Goal: Transaction & Acquisition: Purchase product/service

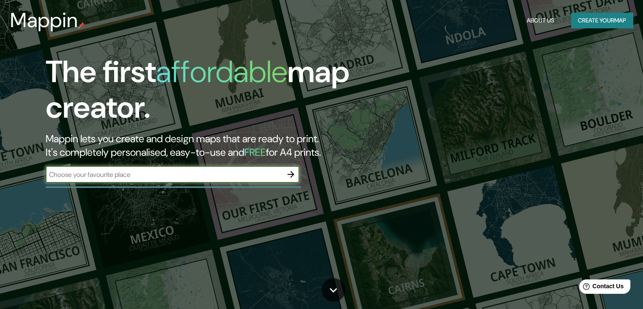
click at [189, 179] on input "text" at bounding box center [164, 175] width 237 height 10
type input "San [PERSON_NAME][GEOGRAPHIC_DATA]"
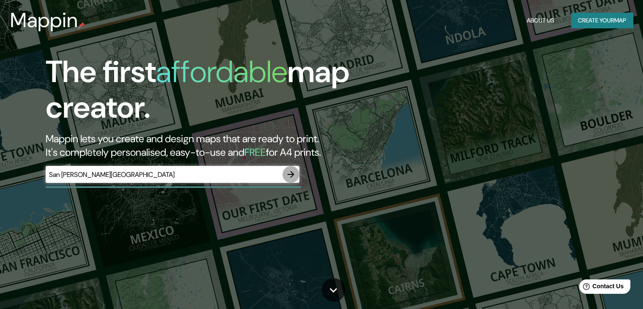
click at [288, 175] on icon "button" at bounding box center [291, 174] width 10 height 10
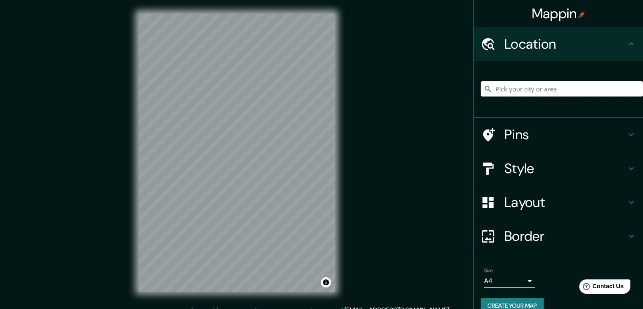
click at [518, 89] on input "Pick your city or area" at bounding box center [562, 88] width 162 height 15
click at [515, 88] on input "Pick your city or area" at bounding box center [562, 88] width 162 height 15
click at [573, 88] on input "[GEOGRAPHIC_DATA], [GEOGRAPHIC_DATA][PERSON_NAME], [GEOGRAPHIC_DATA]" at bounding box center [562, 88] width 162 height 15
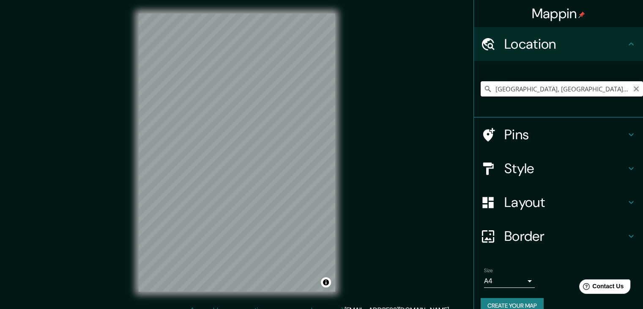
type input "[GEOGRAPHIC_DATA], [GEOGRAPHIC_DATA][PERSON_NAME], [GEOGRAPHIC_DATA]"
click at [633, 88] on icon "Clear" at bounding box center [636, 88] width 7 height 7
click at [576, 90] on input "Pick your city or area" at bounding box center [562, 88] width 162 height 15
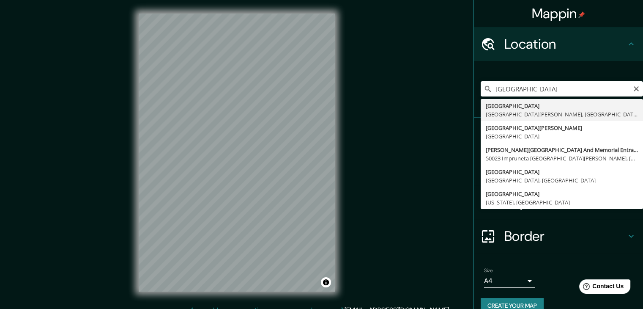
type input "[GEOGRAPHIC_DATA], [GEOGRAPHIC_DATA][PERSON_NAME], [GEOGRAPHIC_DATA]"
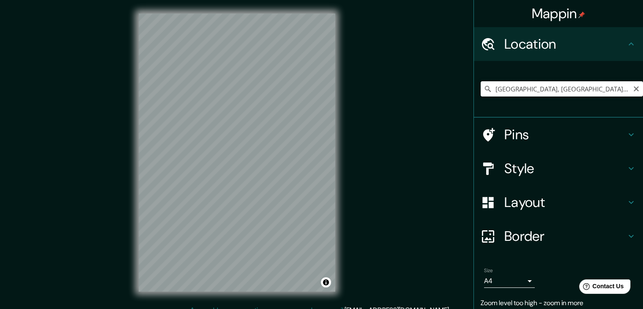
click at [549, 87] on input "[GEOGRAPHIC_DATA], [GEOGRAPHIC_DATA][PERSON_NAME], [GEOGRAPHIC_DATA]" at bounding box center [562, 88] width 162 height 15
click at [617, 90] on input "[GEOGRAPHIC_DATA], [GEOGRAPHIC_DATA][PERSON_NAME], [GEOGRAPHIC_DATA]" at bounding box center [562, 88] width 162 height 15
click at [626, 43] on icon at bounding box center [631, 44] width 10 height 10
click at [626, 45] on icon at bounding box center [631, 44] width 10 height 10
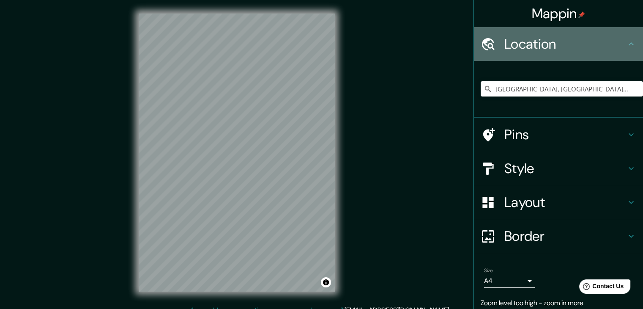
click at [504, 41] on h4 "Location" at bounding box center [565, 44] width 122 height 17
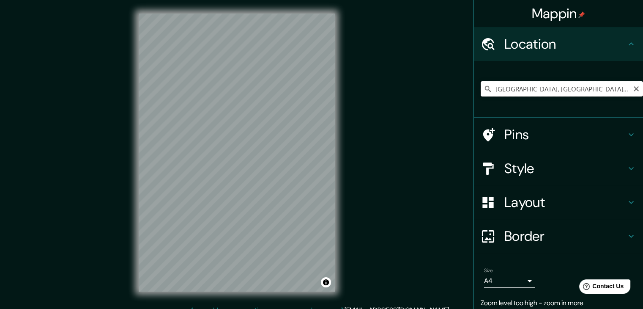
click at [540, 90] on input "[GEOGRAPHIC_DATA], [GEOGRAPHIC_DATA][PERSON_NAME], [GEOGRAPHIC_DATA]" at bounding box center [562, 88] width 162 height 15
click at [541, 89] on input "[GEOGRAPHIC_DATA], [GEOGRAPHIC_DATA][PERSON_NAME], [GEOGRAPHIC_DATA]" at bounding box center [562, 88] width 162 height 15
click at [633, 91] on icon "Clear" at bounding box center [636, 88] width 7 height 7
click at [518, 90] on input "Pick your city or area" at bounding box center [562, 88] width 162 height 15
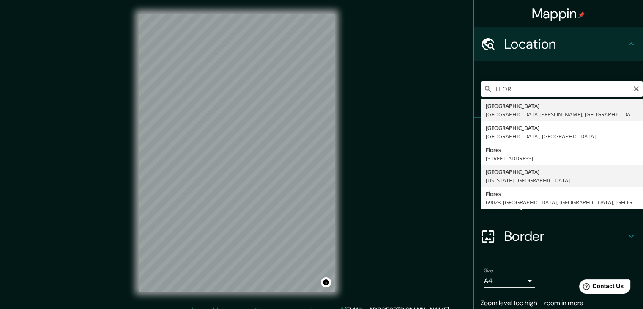
type input "[GEOGRAPHIC_DATA], [US_STATE], [GEOGRAPHIC_DATA]"
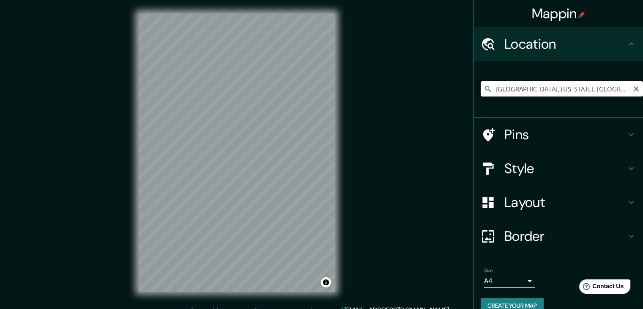
click at [601, 84] on input "[GEOGRAPHIC_DATA], [US_STATE], [GEOGRAPHIC_DATA]" at bounding box center [562, 88] width 162 height 15
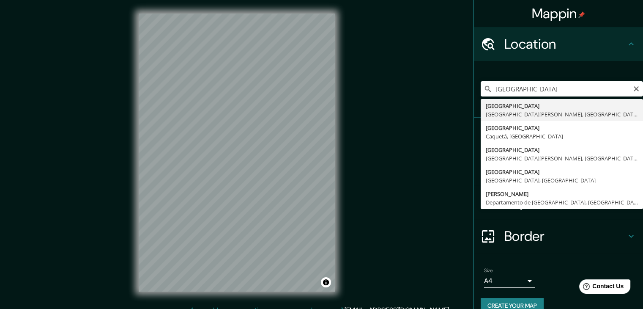
type input "[GEOGRAPHIC_DATA], [GEOGRAPHIC_DATA][PERSON_NAME], [GEOGRAPHIC_DATA]"
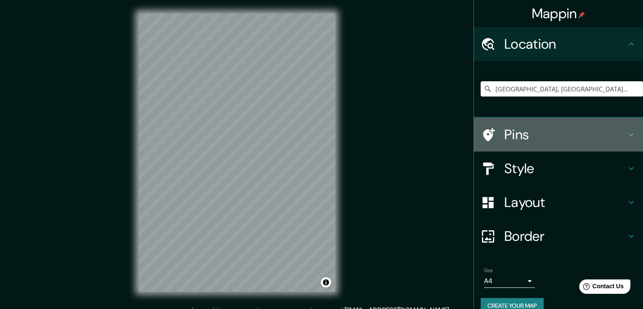
click at [626, 135] on icon at bounding box center [631, 134] width 10 height 10
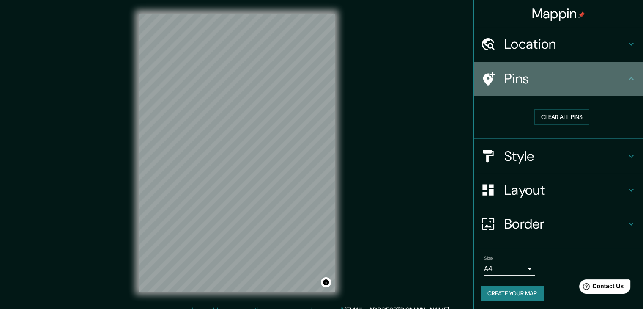
click at [626, 77] on icon at bounding box center [631, 79] width 10 height 10
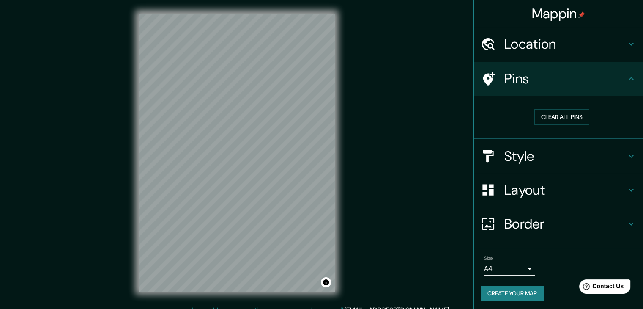
click at [629, 155] on icon at bounding box center [631, 155] width 5 height 3
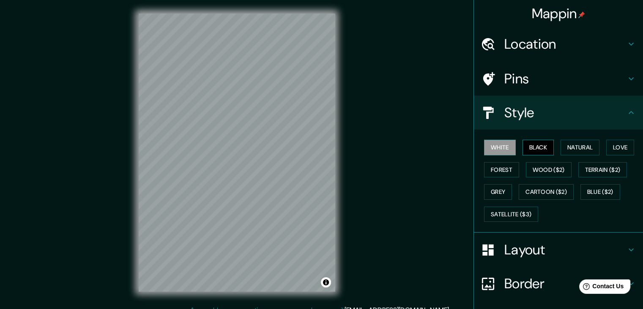
click at [528, 144] on button "Black" at bounding box center [539, 148] width 32 height 16
click at [573, 144] on button "Natural" at bounding box center [580, 148] width 39 height 16
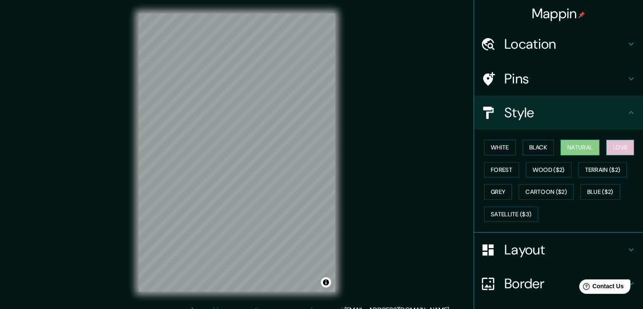
click at [616, 153] on button "Love" at bounding box center [620, 148] width 28 height 16
click at [490, 169] on button "Forest" at bounding box center [501, 170] width 35 height 16
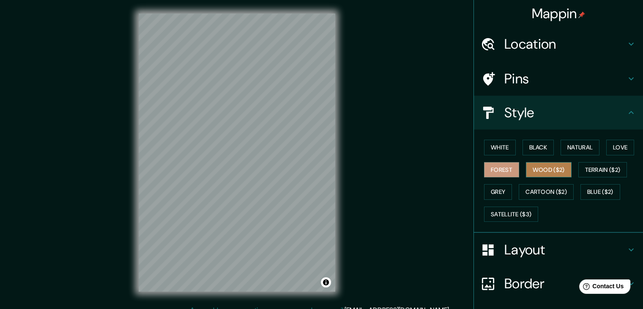
click at [535, 167] on button "Wood ($2)" at bounding box center [549, 170] width 46 height 16
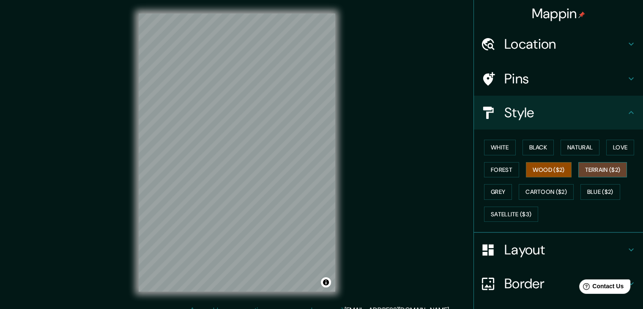
click at [594, 165] on button "Terrain ($2)" at bounding box center [602, 170] width 49 height 16
drag, startPoint x: 494, startPoint y: 194, endPoint x: 532, endPoint y: 193, distance: 38.1
click at [496, 193] on button "Grey" at bounding box center [498, 192] width 28 height 16
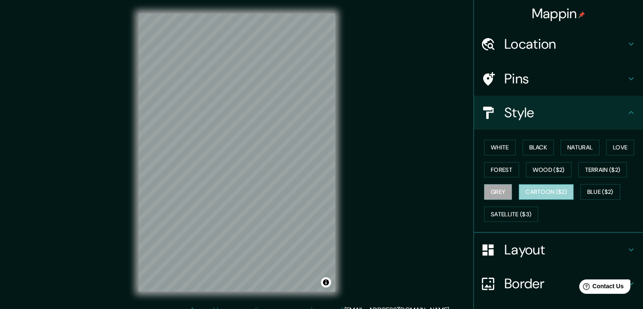
click at [546, 192] on button "Cartoon ($2)" at bounding box center [546, 192] width 55 height 16
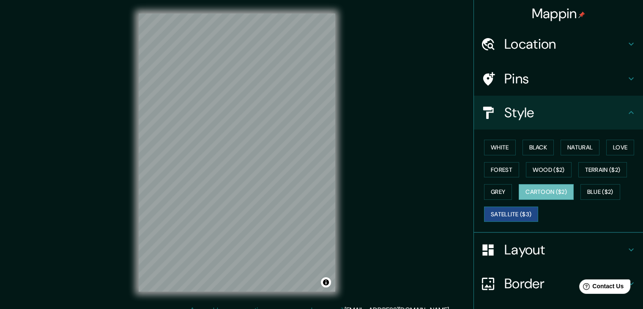
click at [487, 212] on button "Satellite ($3)" at bounding box center [511, 214] width 54 height 16
click at [542, 172] on button "Wood ($2)" at bounding box center [549, 170] width 46 height 16
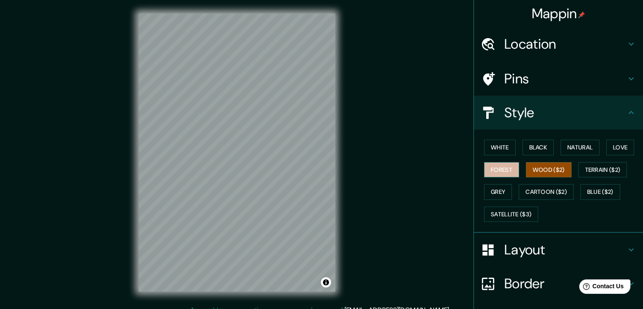
click at [497, 170] on button "Forest" at bounding box center [501, 170] width 35 height 16
click at [484, 194] on button "Grey" at bounding box center [498, 192] width 28 height 16
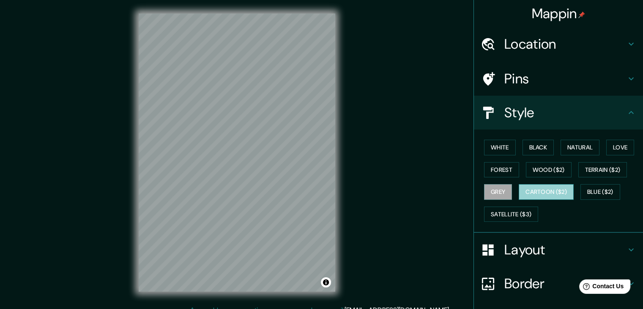
click at [539, 192] on button "Cartoon ($2)" at bounding box center [546, 192] width 55 height 16
click at [597, 190] on button "Blue ($2)" at bounding box center [601, 192] width 40 height 16
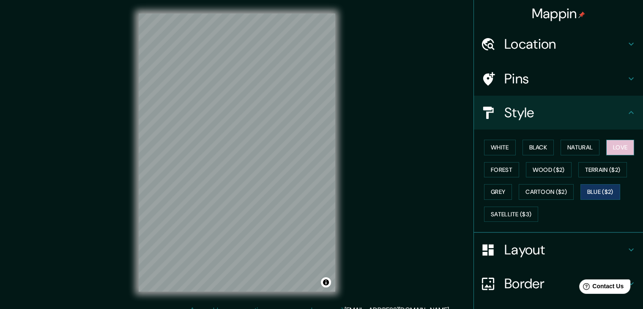
click at [613, 147] on button "Love" at bounding box center [620, 148] width 28 height 16
click at [577, 147] on button "Natural" at bounding box center [580, 148] width 39 height 16
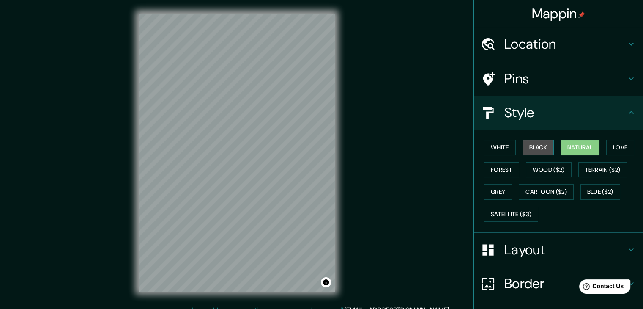
click at [529, 148] on button "Black" at bounding box center [539, 148] width 32 height 16
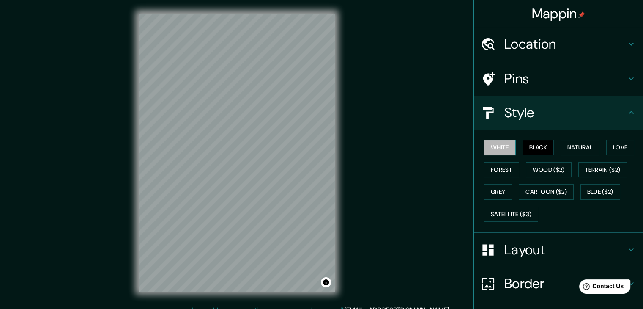
click at [484, 147] on button "White" at bounding box center [500, 148] width 32 height 16
click at [484, 172] on button "Forest" at bounding box center [501, 170] width 35 height 16
click at [496, 184] on button "Grey" at bounding box center [498, 192] width 28 height 16
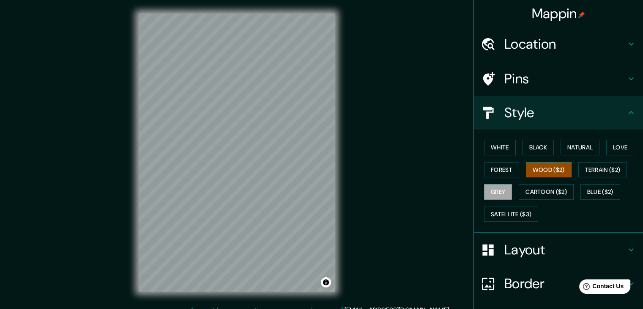
click at [562, 166] on button "Wood ($2)" at bounding box center [549, 170] width 46 height 16
click at [535, 191] on button "Cartoon ($2)" at bounding box center [546, 192] width 55 height 16
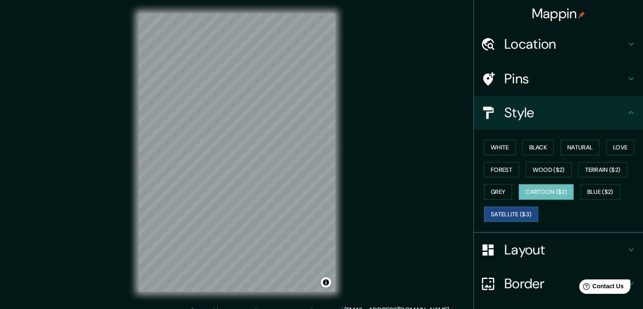
click at [506, 215] on button "Satellite ($3)" at bounding box center [511, 214] width 54 height 16
click at [534, 194] on button "Cartoon ($2)" at bounding box center [546, 192] width 55 height 16
click at [508, 214] on button "Satellite ($3)" at bounding box center [511, 214] width 54 height 16
click at [324, 280] on button "Toggle attribution" at bounding box center [326, 282] width 10 height 10
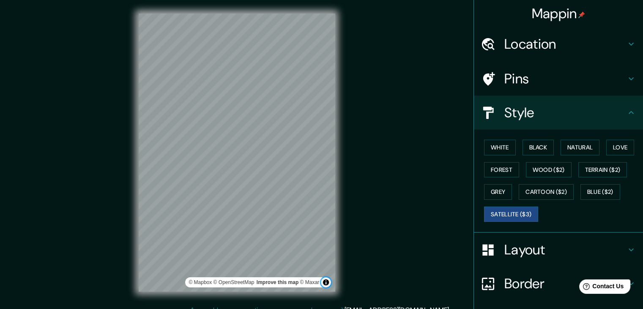
click at [324, 280] on button "Toggle attribution" at bounding box center [326, 282] width 10 height 10
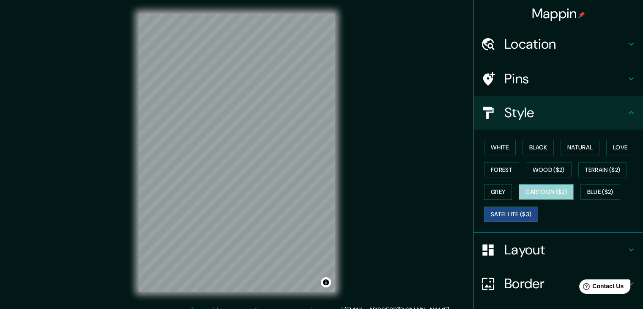
click at [535, 186] on button "Cartoon ($2)" at bounding box center [546, 192] width 55 height 16
click at [516, 210] on button "Satellite ($3)" at bounding box center [511, 214] width 54 height 16
